Goal: Information Seeking & Learning: Learn about a topic

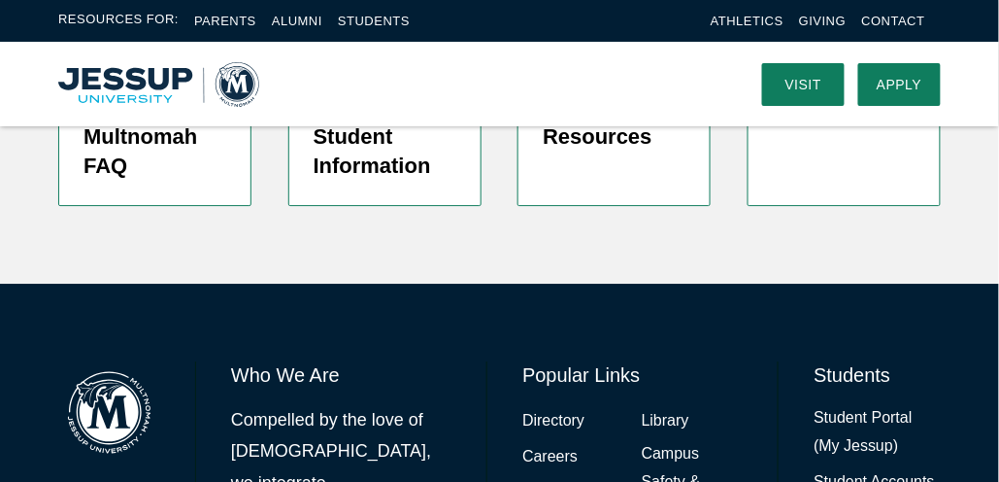
scroll to position [5545, 0]
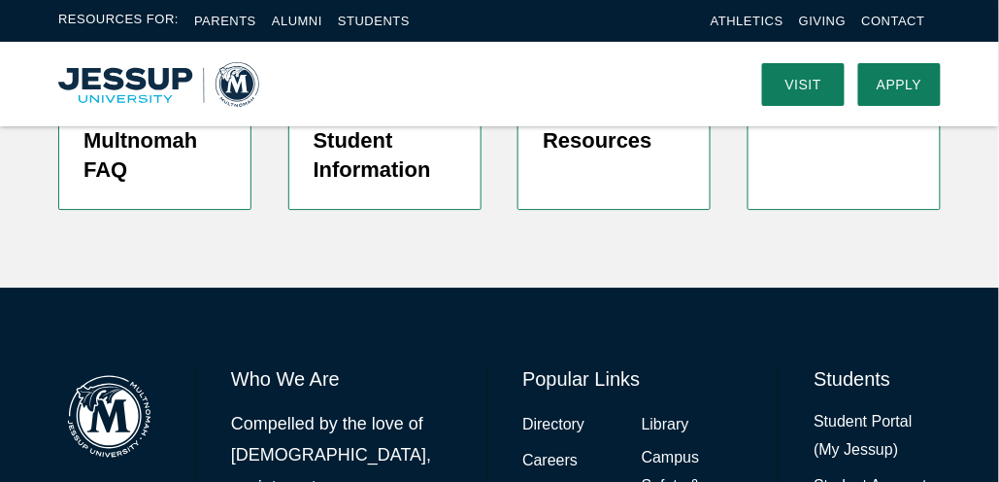
click at [286, 365] on h6 "Who We Are" at bounding box center [341, 378] width 220 height 27
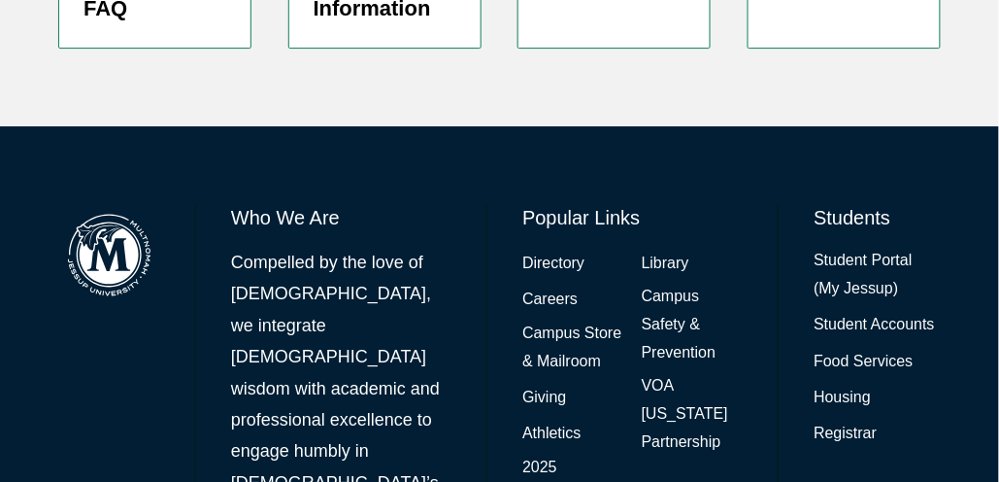
scroll to position [5710, 0]
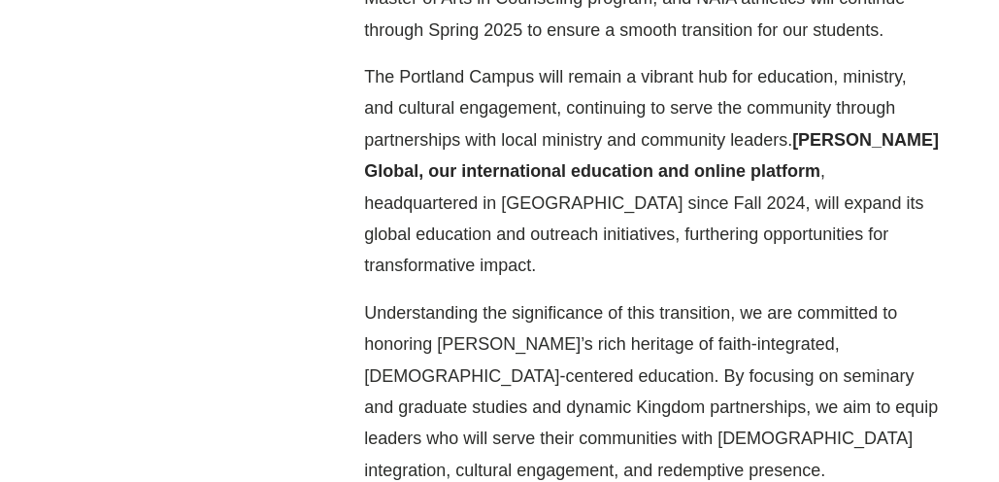
scroll to position [1049, 0]
drag, startPoint x: 798, startPoint y: 141, endPoint x: 918, endPoint y: 138, distance: 120.4
click at [918, 138] on strong "[PERSON_NAME] Global, our international education and online platform" at bounding box center [651, 154] width 575 height 50
copy strong "[PERSON_NAME] Global"
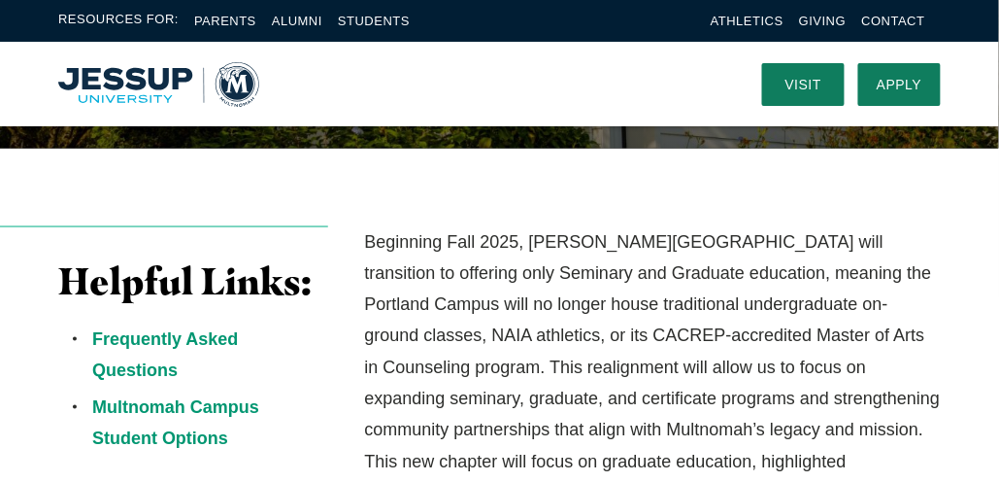
scroll to position [444, 0]
